Goal: Task Accomplishment & Management: Manage account settings

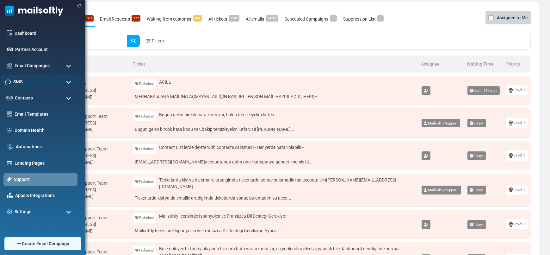
click at [24, 80] on div "SMS" at bounding box center [41, 82] width 78 height 14
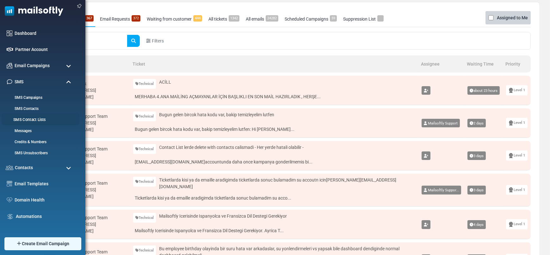
click at [40, 117] on link "SMS Contact Lists" at bounding box center [40, 120] width 76 height 6
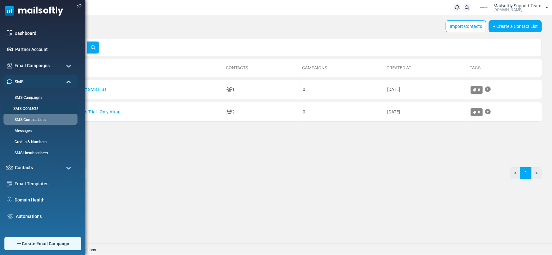
click at [31, 107] on link "SMS Contacts" at bounding box center [40, 109] width 76 height 6
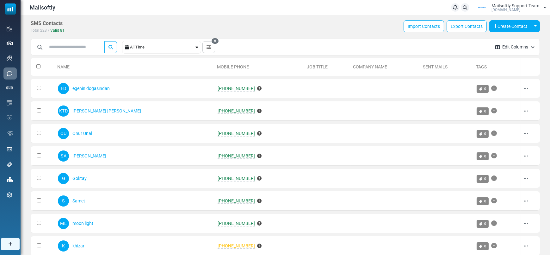
click at [187, 47] on div "All Time" at bounding box center [162, 47] width 64 height 12
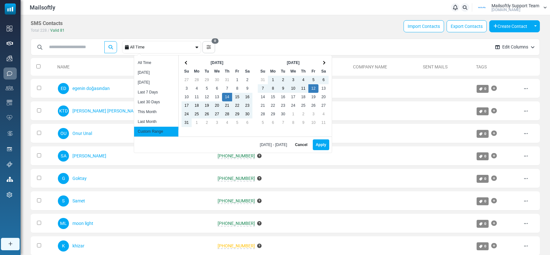
click at [187, 47] on div "All Time" at bounding box center [162, 47] width 64 height 12
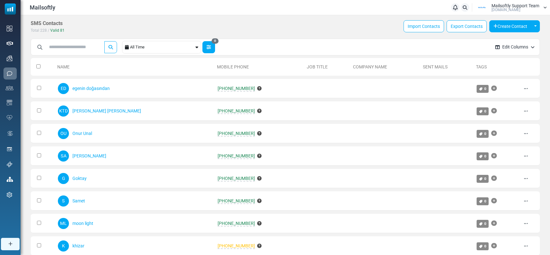
click at [210, 50] on button "0" at bounding box center [209, 47] width 13 height 12
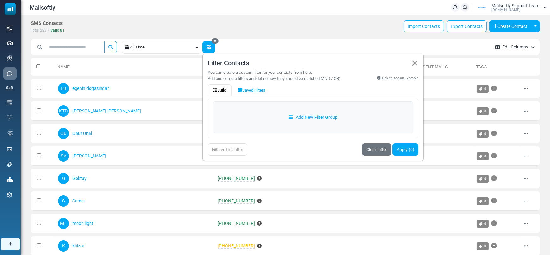
click at [210, 50] on button "0" at bounding box center [209, 47] width 13 height 12
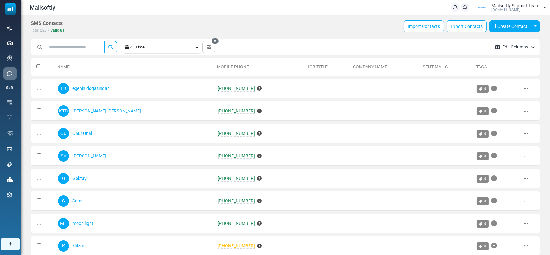
click at [58, 28] on span "Valid" at bounding box center [54, 30] width 9 height 4
click at [116, 27] on div "SMS Contacts Total 228 / Valid 81 Import Contacts Export Contacts Create Contac…" at bounding box center [285, 26] width 509 height 13
click at [107, 85] on div "ED egenin doğasından" at bounding box center [134, 88] width 153 height 13
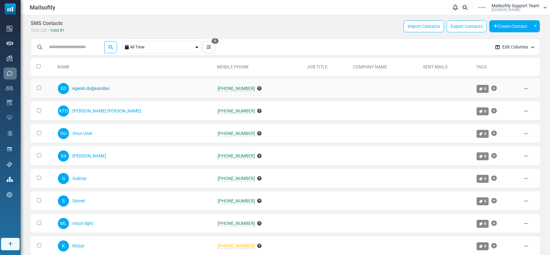
click at [107, 86] on link "egenin doğasından" at bounding box center [90, 88] width 37 height 5
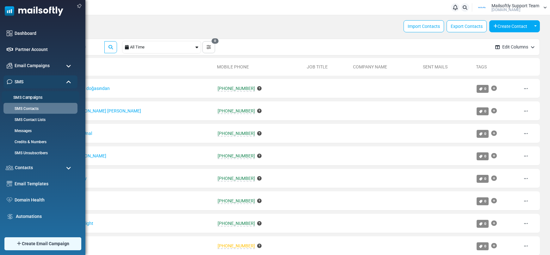
click at [36, 100] on link "SMS Campaigns" at bounding box center [40, 98] width 76 height 6
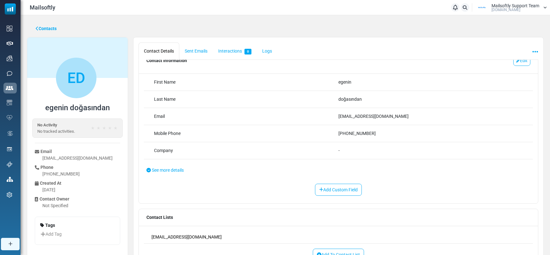
scroll to position [24, 0]
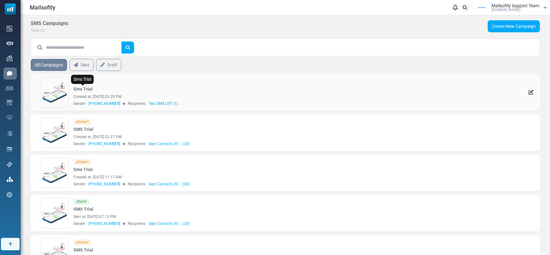
click at [86, 90] on link "Sms Trial" at bounding box center [82, 89] width 19 height 7
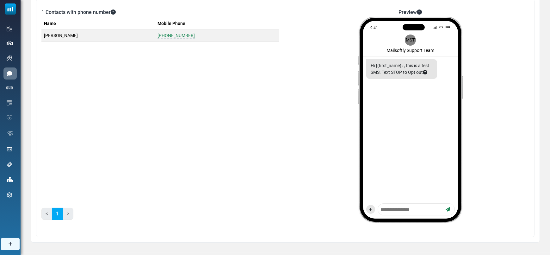
scroll to position [60, 0]
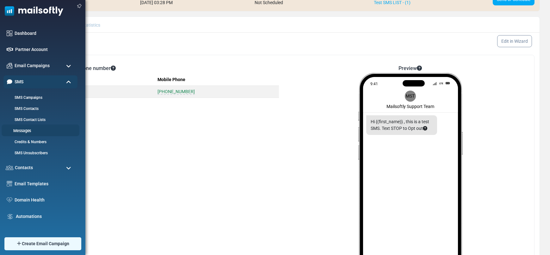
click at [32, 131] on link "Messages" at bounding box center [40, 131] width 76 height 6
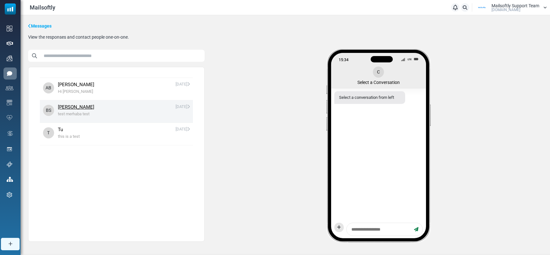
click at [103, 113] on span "test merhaba test" at bounding box center [124, 114] width 132 height 6
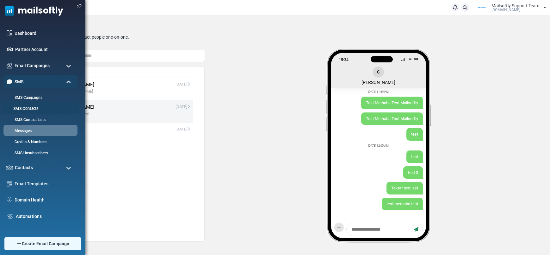
click at [36, 110] on link "SMS Contacts" at bounding box center [40, 109] width 76 height 6
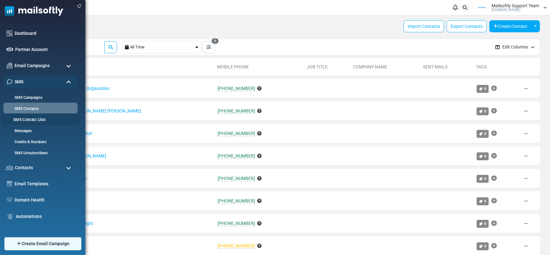
click at [30, 117] on link "SMS Contact Lists" at bounding box center [40, 120] width 76 height 6
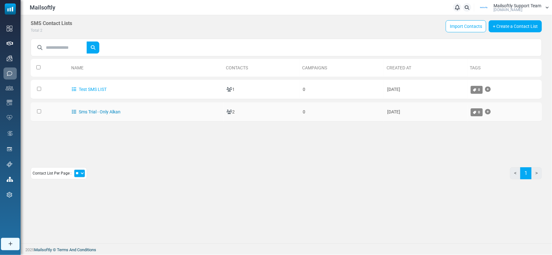
click at [108, 113] on link "Sms Trial - Only Alkan" at bounding box center [96, 111] width 49 height 5
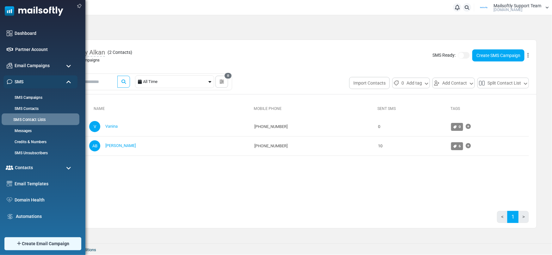
click at [28, 118] on link "SMS Contact Lists" at bounding box center [40, 120] width 76 height 6
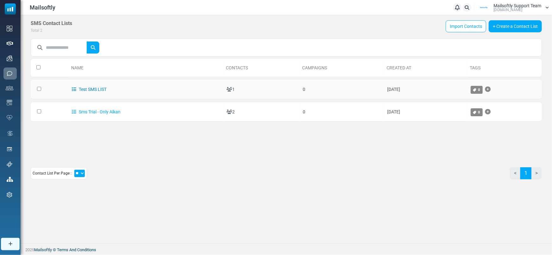
click at [85, 87] on link "Test SMS LIST" at bounding box center [89, 89] width 35 height 5
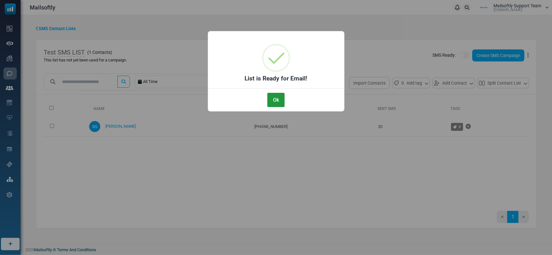
click at [281, 98] on button "Ok" at bounding box center [275, 100] width 17 height 14
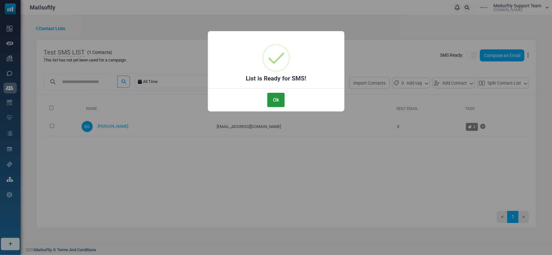
click at [281, 101] on button "Ok" at bounding box center [275, 100] width 17 height 14
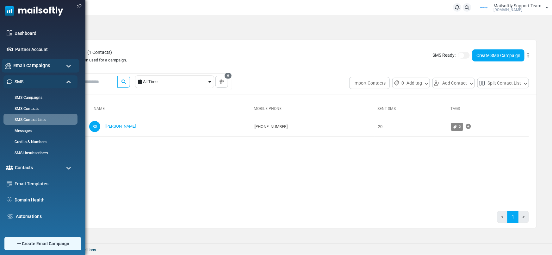
click at [28, 66] on span "Email Campaigns" at bounding box center [31, 65] width 37 height 7
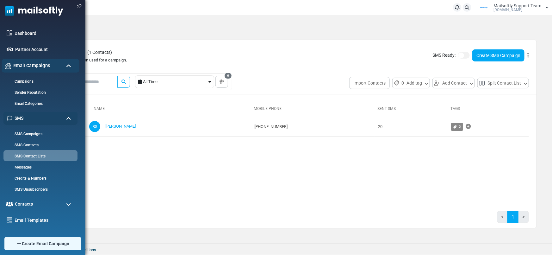
click at [29, 66] on span "Email Campaigns" at bounding box center [31, 65] width 37 height 7
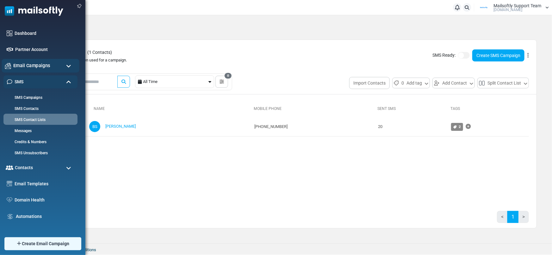
click at [34, 66] on span "Email Campaigns" at bounding box center [31, 65] width 37 height 7
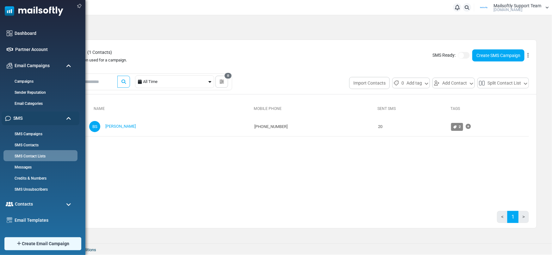
click at [40, 115] on div "SMS" at bounding box center [41, 118] width 78 height 14
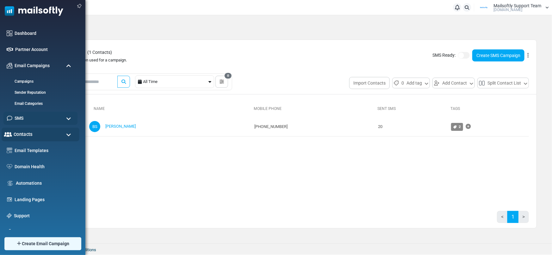
click at [39, 134] on div "Contacts" at bounding box center [41, 135] width 78 height 14
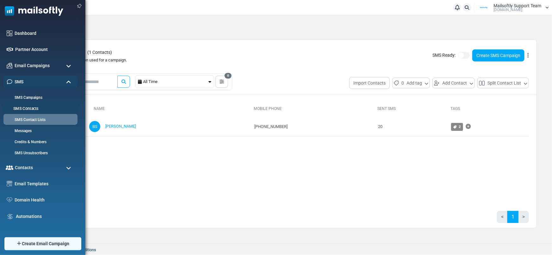
click at [28, 106] on link "SMS Contacts" at bounding box center [40, 109] width 76 height 6
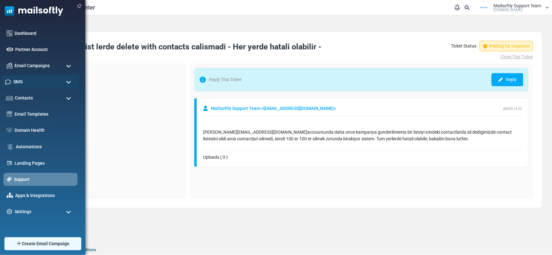
click at [25, 80] on div "SMS" at bounding box center [41, 82] width 78 height 14
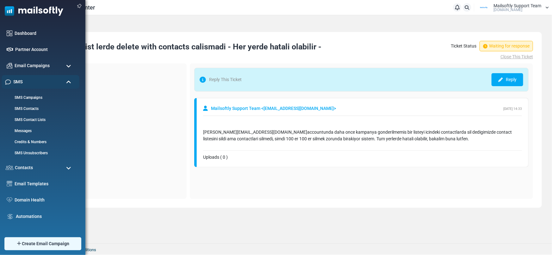
click at [25, 80] on div "SMS" at bounding box center [41, 82] width 78 height 14
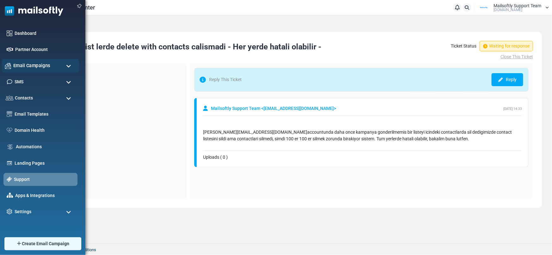
click at [31, 66] on span "Email Campaigns" at bounding box center [31, 65] width 37 height 7
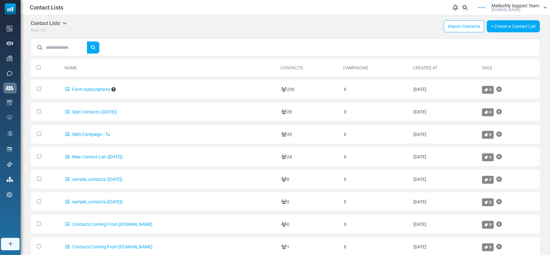
click at [56, 46] on input "text" at bounding box center [66, 47] width 41 height 12
type input "*****"
click at [87, 41] on button "submit" at bounding box center [93, 47] width 13 height 12
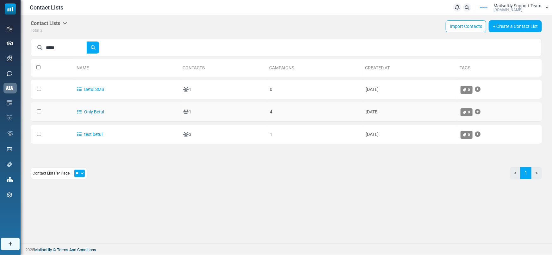
click at [90, 112] on link "Only Betul" at bounding box center [90, 111] width 27 height 5
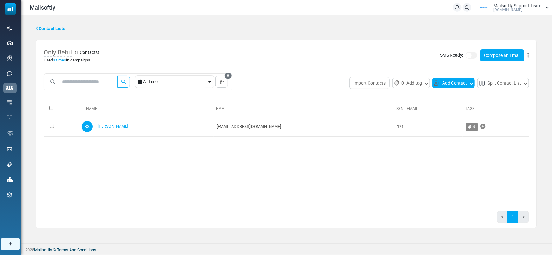
click at [457, 82] on button "Add Contact" at bounding box center [454, 83] width 42 height 11
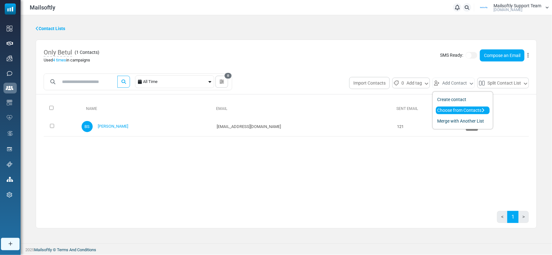
click at [457, 111] on link "Choose from Contacts" at bounding box center [463, 110] width 54 height 8
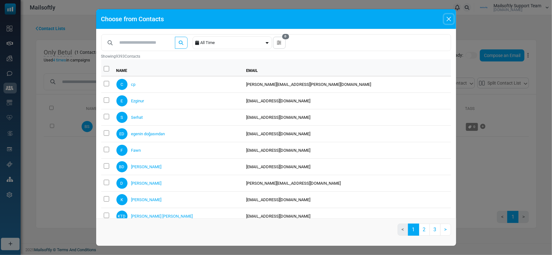
click at [450, 18] on button "Close" at bounding box center [448, 18] width 9 height 9
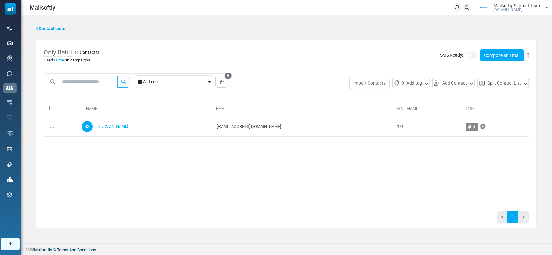
click at [122, 25] on div "Contact Lists" at bounding box center [286, 28] width 501 height 7
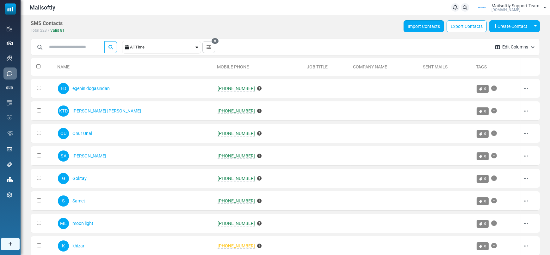
click at [420, 29] on link "Import Contacts" at bounding box center [424, 26] width 41 height 12
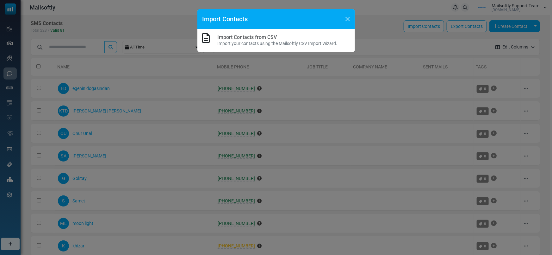
click at [252, 39] on link "Import Contacts from CSV" at bounding box center [247, 37] width 59 height 6
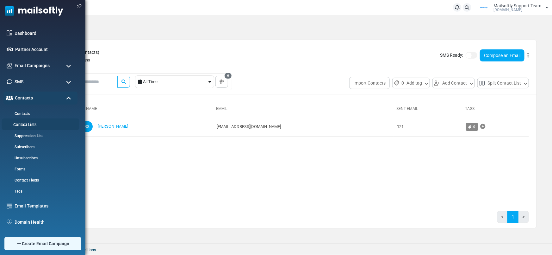
click at [28, 123] on link "Contact Lists" at bounding box center [40, 125] width 76 height 6
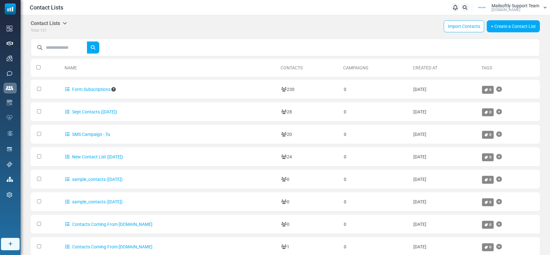
click at [76, 49] on input "text" at bounding box center [66, 47] width 41 height 12
type input "*****"
click at [95, 49] on icon "submit" at bounding box center [92, 47] width 5 height 5
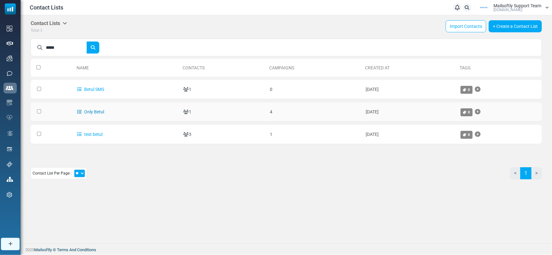
click at [96, 111] on link "Only Betul" at bounding box center [90, 111] width 27 height 5
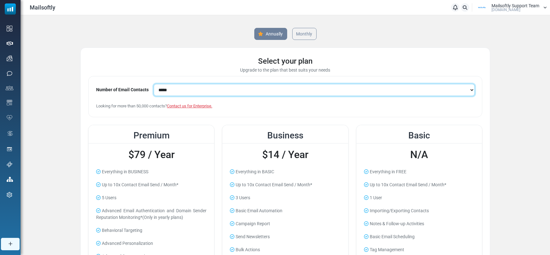
click at [255, 85] on select "**********" at bounding box center [314, 90] width 321 height 12
